Goal: Information Seeking & Learning: Learn about a topic

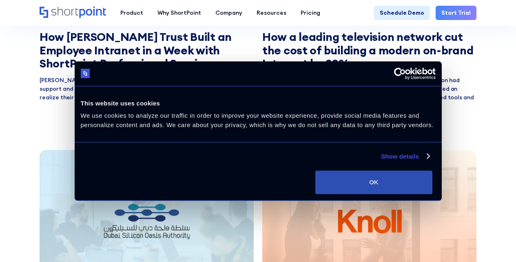
scroll to position [1089, 0]
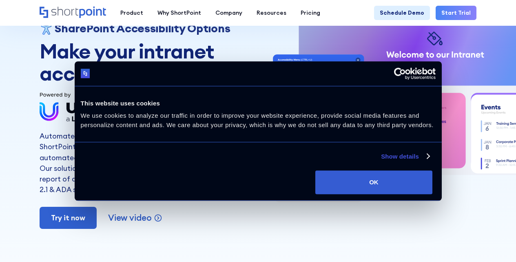
scroll to position [84, 0]
